Goal: Task Accomplishment & Management: Manage account settings

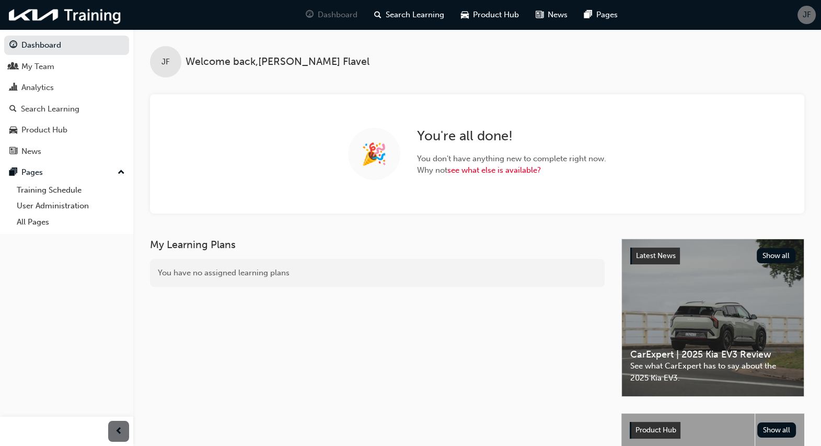
click at [807, 16] on span "JF" at bounding box center [807, 15] width 8 height 12
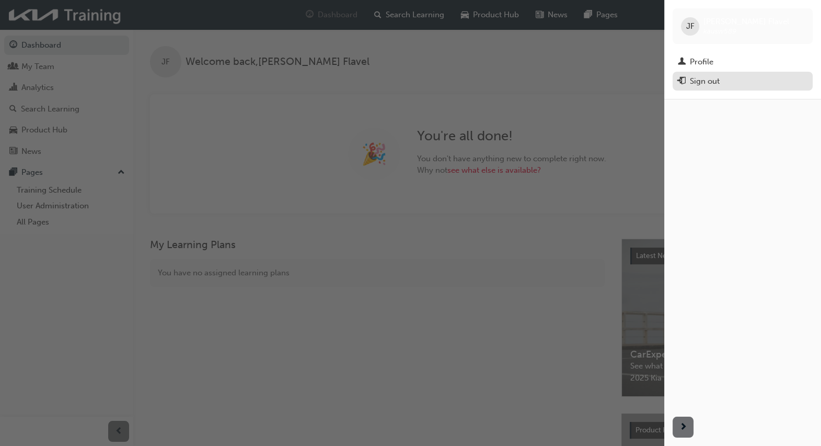
click at [717, 84] on div "Sign out" at bounding box center [705, 81] width 30 height 12
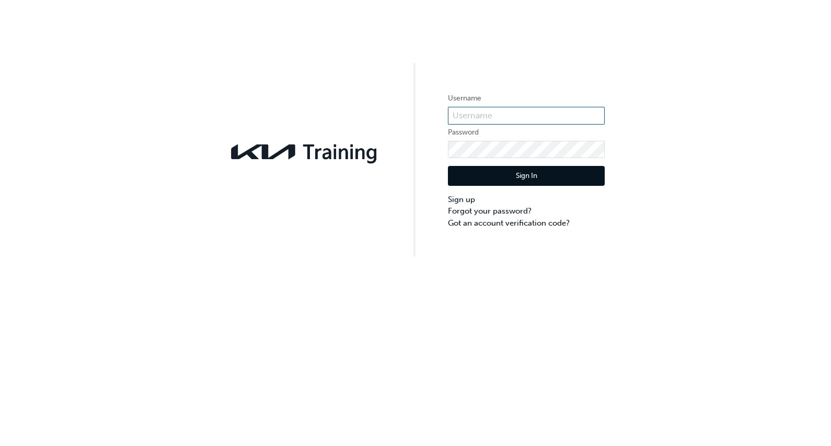
type input "KAUSW589"
click at [539, 178] on button "Sign In" at bounding box center [526, 176] width 157 height 20
